Goal: Task Accomplishment & Management: Use online tool/utility

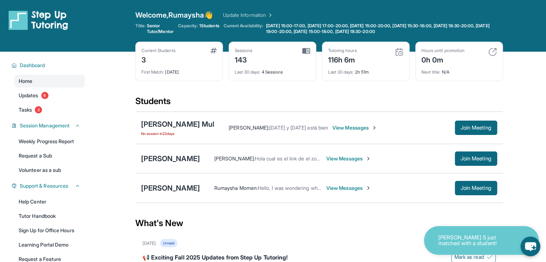
click at [364, 159] on span "View Messages" at bounding box center [348, 158] width 45 height 7
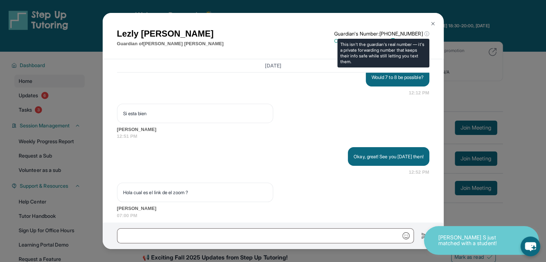
scroll to position [934, 0]
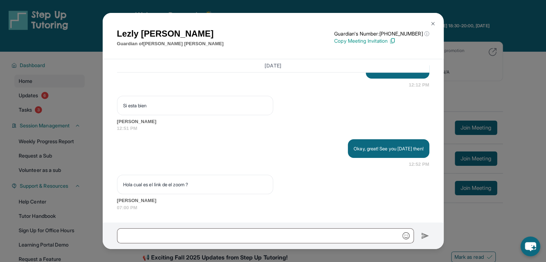
click at [394, 43] on p "Copy Meeting Invitation" at bounding box center [381, 40] width 95 height 7
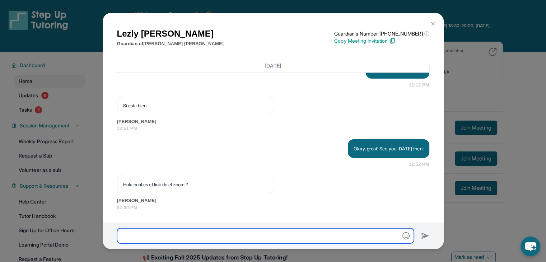
click at [198, 228] on input "text" at bounding box center [265, 235] width 297 height 15
paste input "**********"
type input "**********"
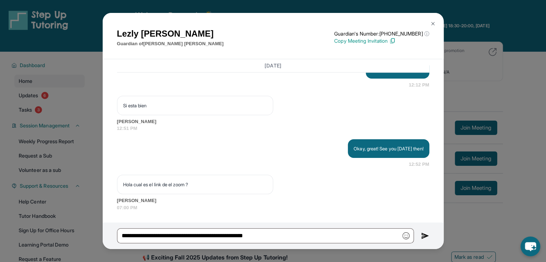
click at [429, 235] on div "**********" at bounding box center [273, 235] width 341 height 27
click at [422, 236] on img at bounding box center [425, 235] width 8 height 9
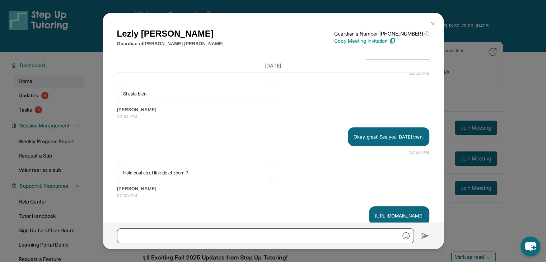
scroll to position [970, 0]
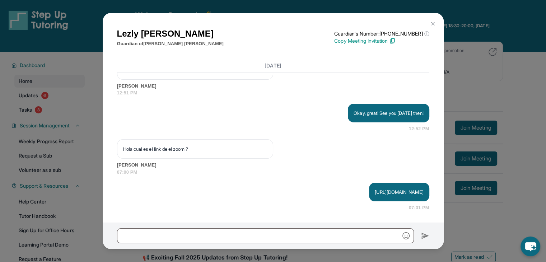
click at [480, 122] on div "[PERSON_NAME] Guardian of [PERSON_NAME] Guardian's Number: [PHONE_NUMBER] ⓘ Thi…" at bounding box center [273, 131] width 546 height 262
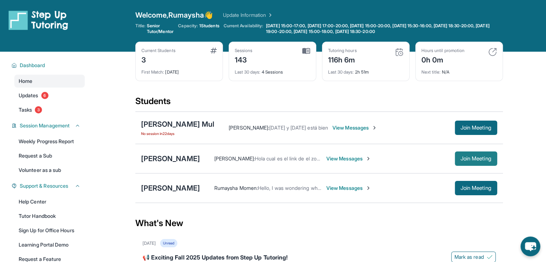
click at [463, 157] on span "Join Meeting" at bounding box center [475, 158] width 31 height 4
click at [371, 155] on span "View Messages" at bounding box center [348, 158] width 45 height 7
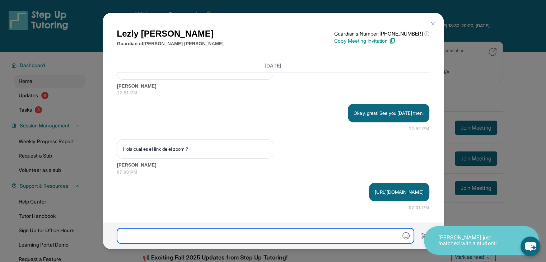
click at [341, 237] on input "text" at bounding box center [265, 235] width 297 height 15
type input "*"
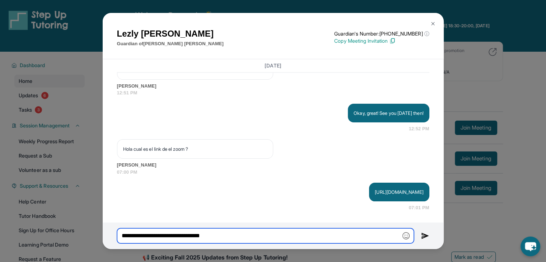
type input "**********"
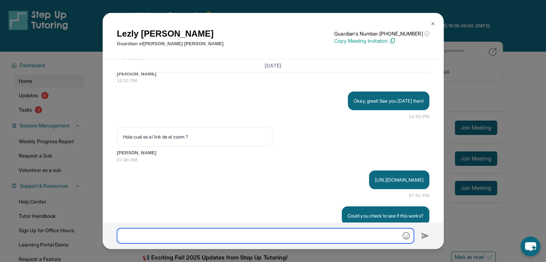
scroll to position [1006, 0]
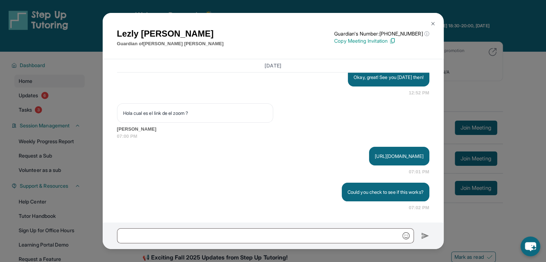
click at [432, 30] on button at bounding box center [432, 24] width 14 height 14
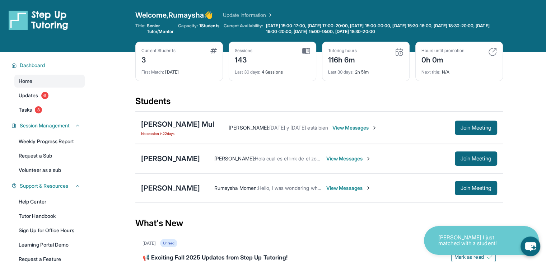
click at [156, 27] on span "Senior Tutor/Mentor" at bounding box center [160, 28] width 27 height 11
click at [273, 11] on link "Update Information" at bounding box center [248, 14] width 50 height 7
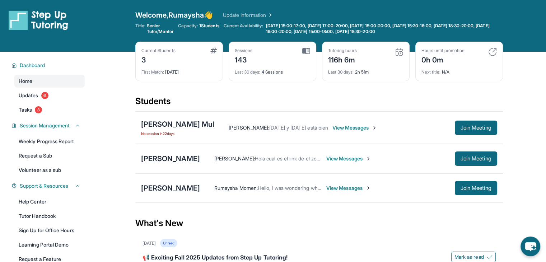
click at [371, 155] on span "View Messages" at bounding box center [348, 158] width 45 height 7
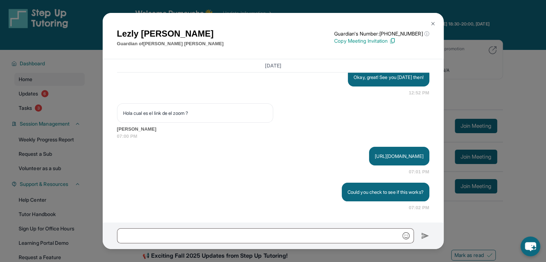
scroll to position [36, 0]
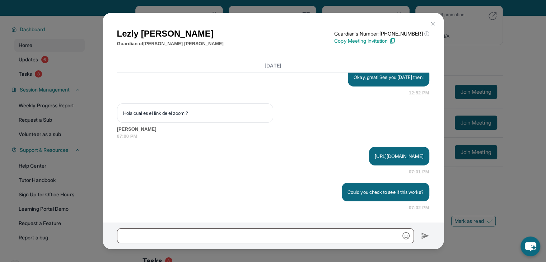
click at [435, 23] on img at bounding box center [433, 24] width 6 height 6
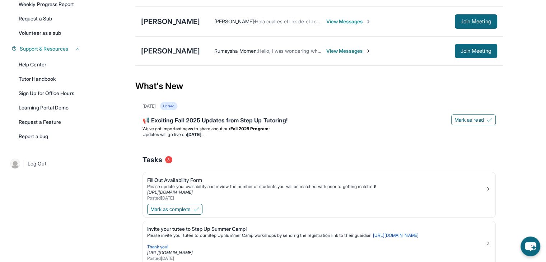
scroll to position [179, 0]
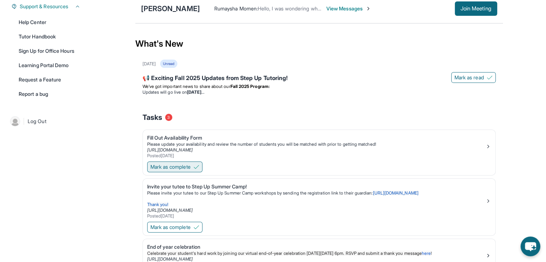
click at [201, 161] on button "Mark as complete" at bounding box center [174, 166] width 55 height 11
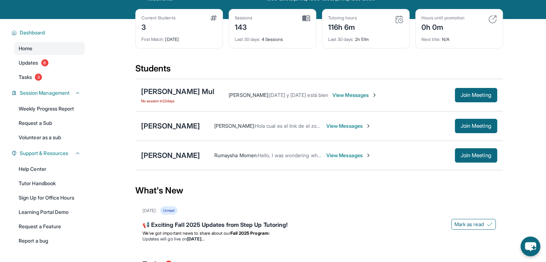
scroll to position [0, 0]
